Goal: Information Seeking & Learning: Learn about a topic

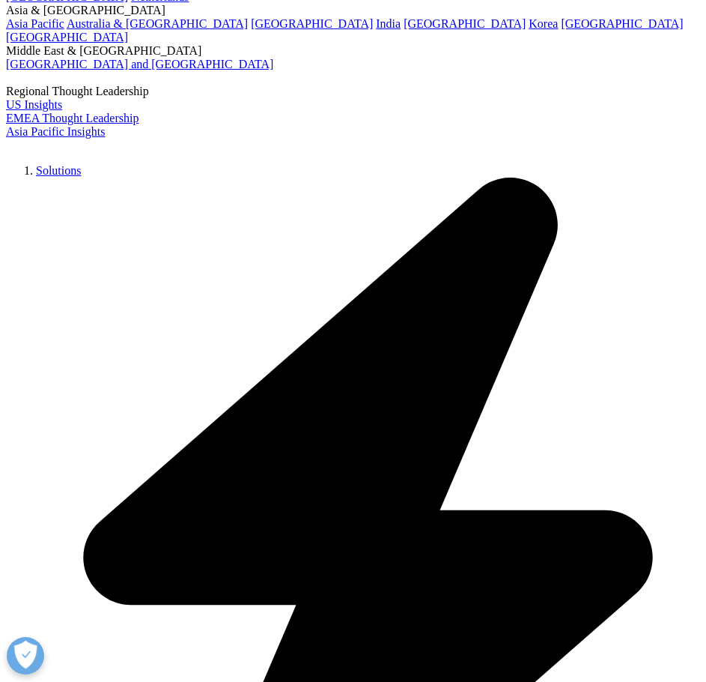
drag, startPoint x: 351, startPoint y: 449, endPoint x: 674, endPoint y: 484, distance: 325.4
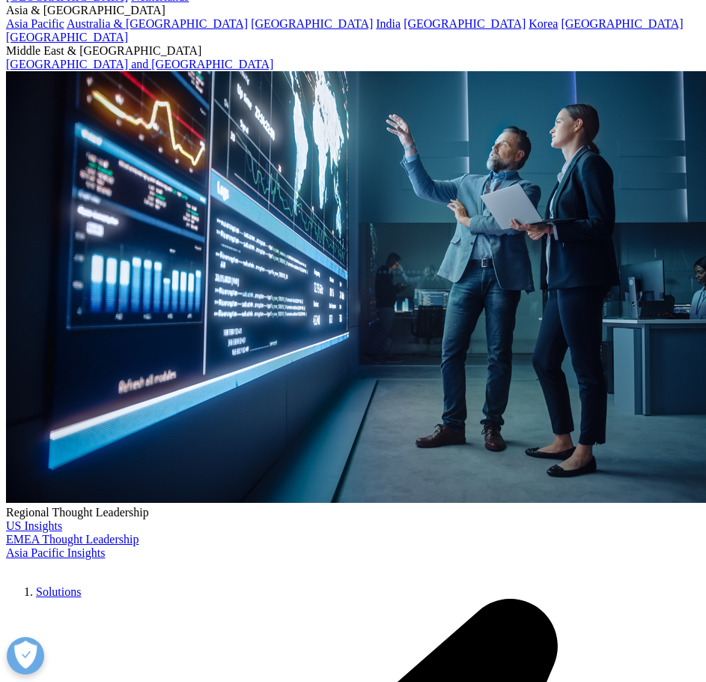
copy p "Le aziende farmaceutiche, dei dispositivi medici, integratori e servizi sanitar…"
drag, startPoint x: 540, startPoint y: 374, endPoint x: 342, endPoint y: 382, distance: 198.7
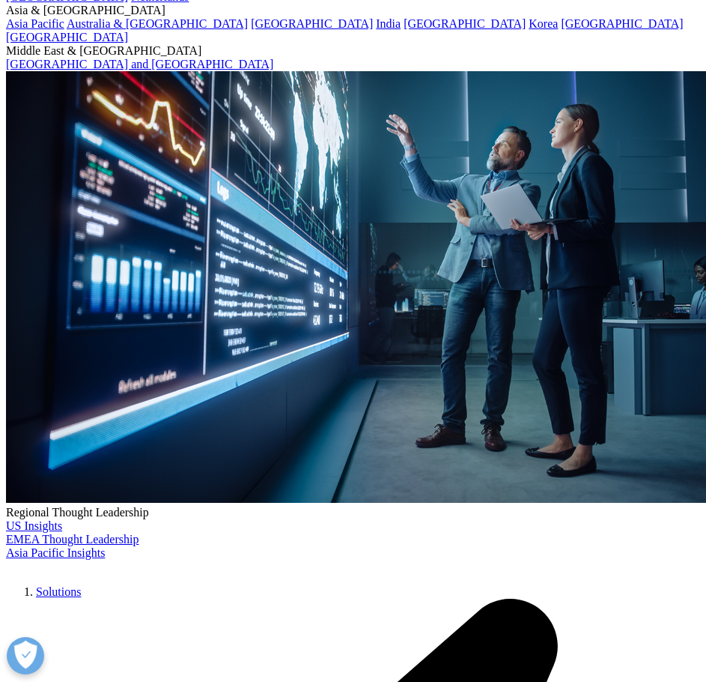
drag, startPoint x: 434, startPoint y: 408, endPoint x: 360, endPoint y: 410, distance: 74.2
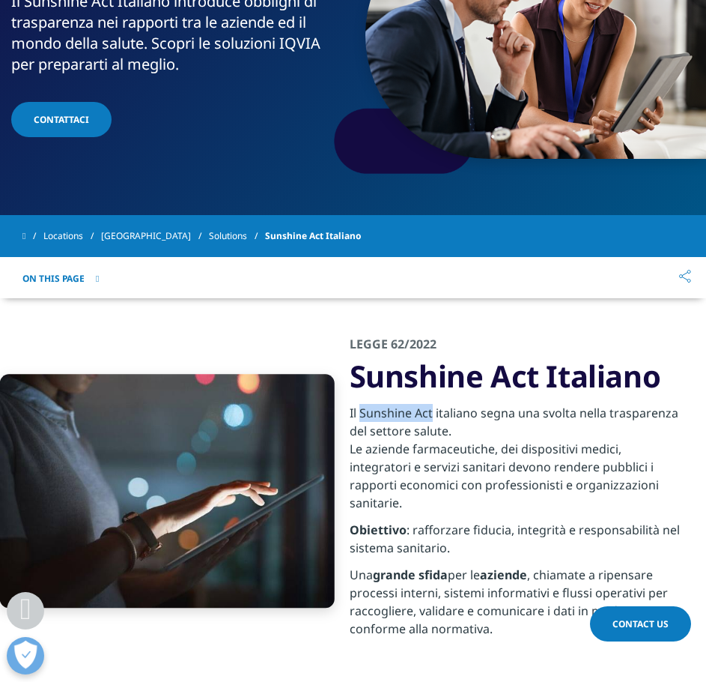
copy p "Sunshine Act"
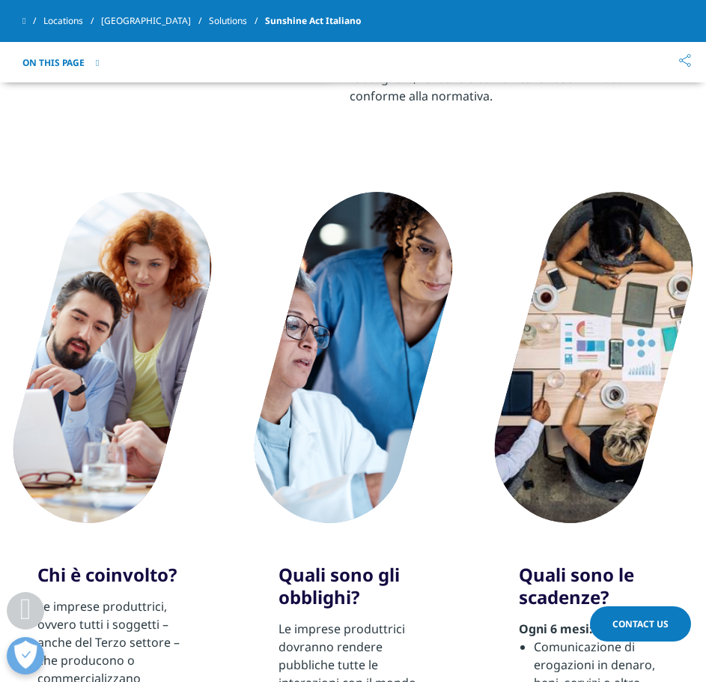
scroll to position [1051, 0]
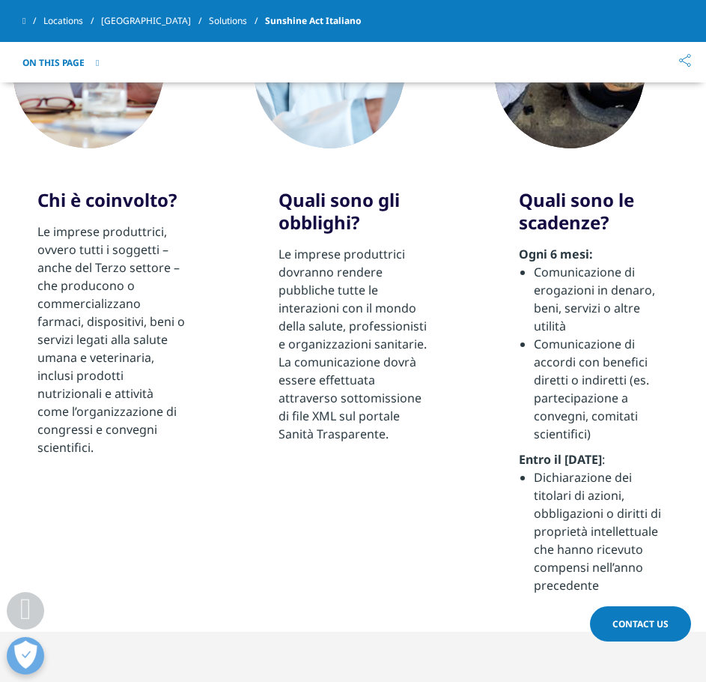
click at [94, 420] on div "Le imprese produttrici, ovvero tutti i soggetti – anche del Terzo settore – che…" at bounding box center [112, 339] width 150 height 234
click at [95, 426] on div "Le imprese produttrici, ovvero tutti i soggetti – anche del Terzo settore – che…" at bounding box center [112, 339] width 150 height 234
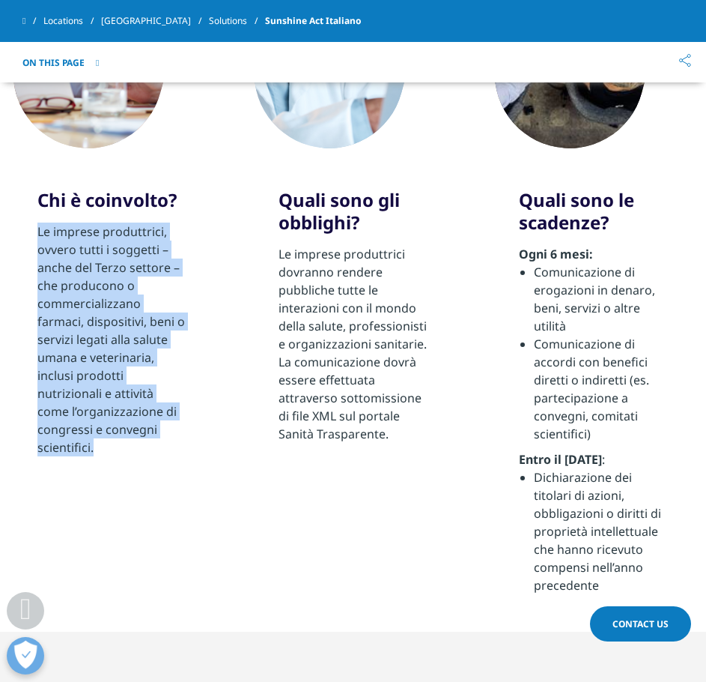
drag, startPoint x: 95, startPoint y: 430, endPoint x: 30, endPoint y: 215, distance: 224.6
click at [30, 215] on section "Chi è coinvolto? Le imprese produttrici, ovvero tutti i soggetti – anche del Te…" at bounding box center [353, 204] width 706 height 855
copy div "Le imprese produttrici, ovvero tutti i soggetti – anche del Terzo settore – che…"
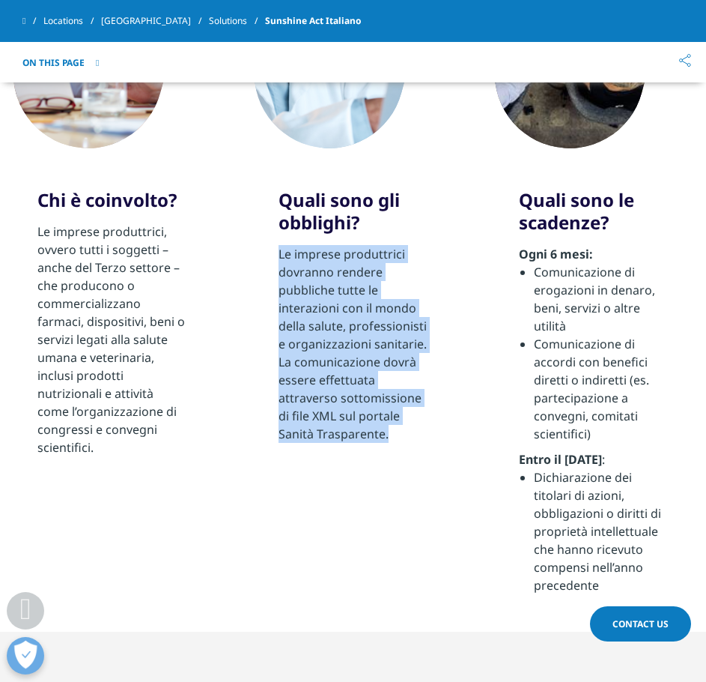
drag, startPoint x: 387, startPoint y: 422, endPoint x: 279, endPoint y: 241, distance: 210.7
click at [279, 245] on div "Le imprese produttrici dovranno rendere pubbliche tutte le interazioni con il m…" at bounding box center [354, 344] width 150 height 198
copy div "Le imprese produttrici dovranno rendere pubbliche tutte le interazioni con il m…"
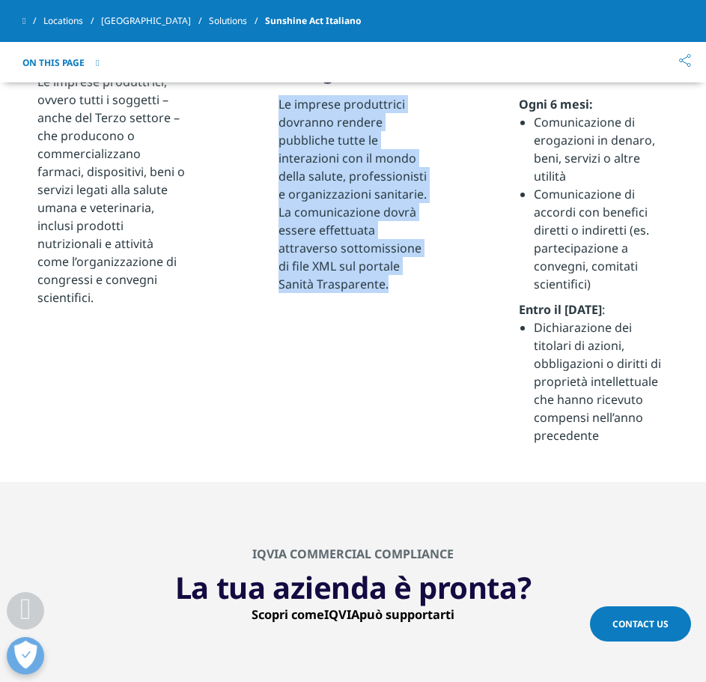
scroll to position [1126, 0]
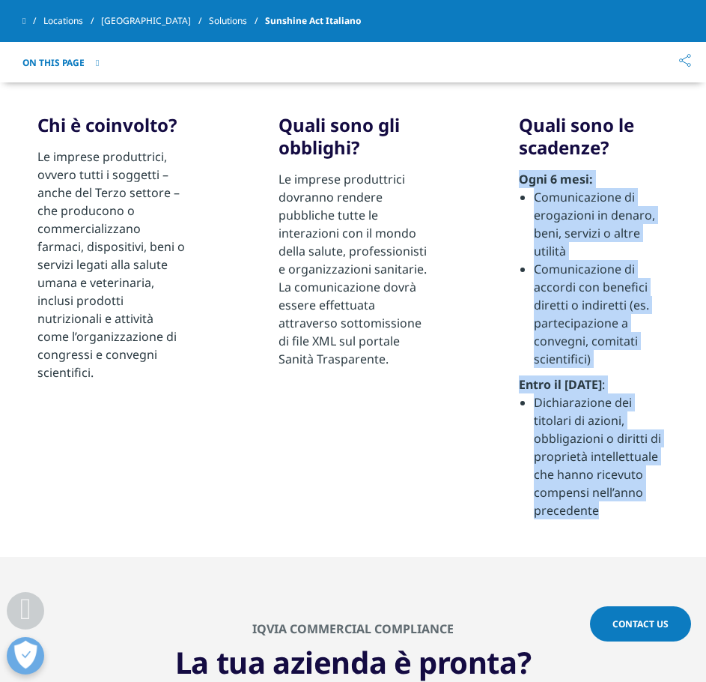
drag, startPoint x: 515, startPoint y: 160, endPoint x: 622, endPoint y: 493, distance: 349.4
click at [622, 493] on div "Chi è coinvolto? Le imprese produttrici, ovvero tutti i soggetti – anche del Te…" at bounding box center [352, 129] width 631 height 780
copy div "Ogni 6 mesi: Comunicazione di erogazioni in denaro, beni, servizi o altre utili…"
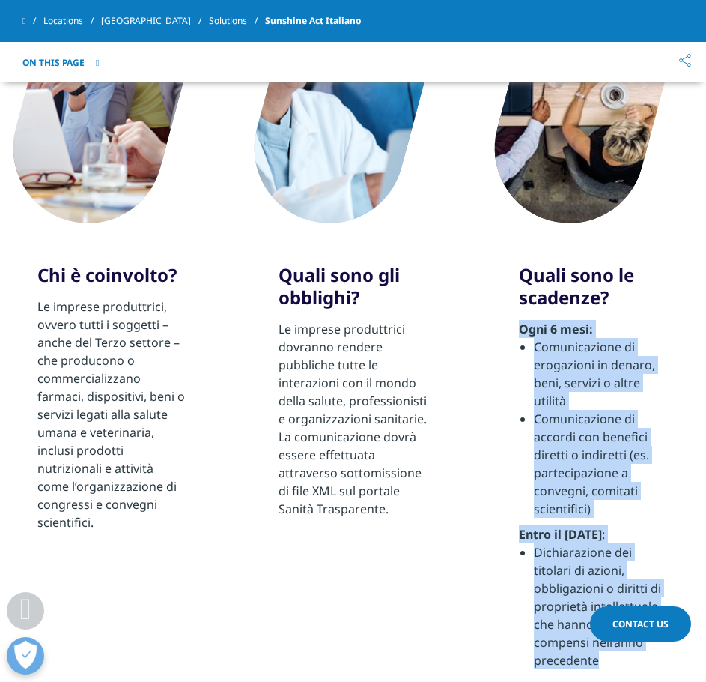
scroll to position [901, 0]
